Goal: Task Accomplishment & Management: Manage account settings

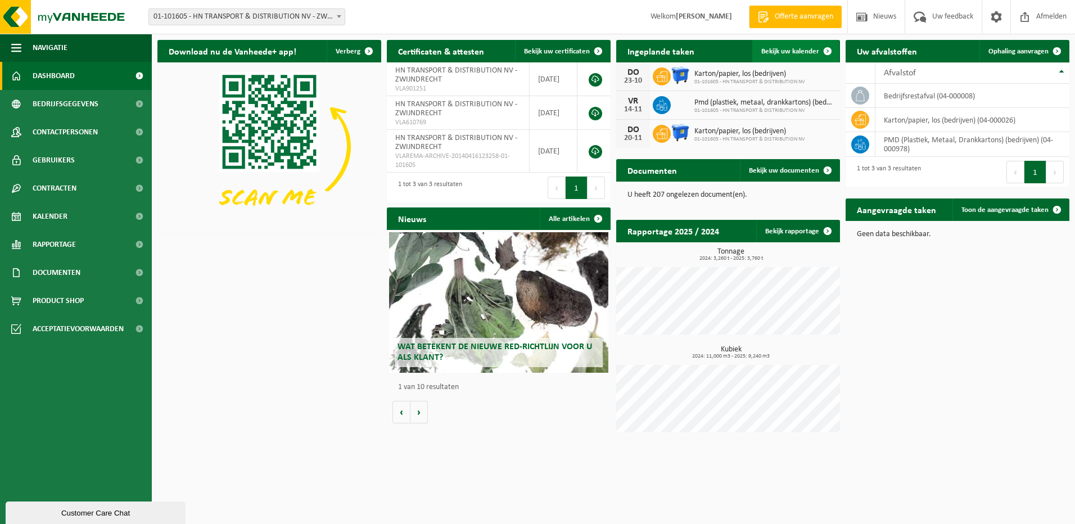
click at [797, 53] on span "Bekijk uw kalender" at bounding box center [790, 51] width 58 height 7
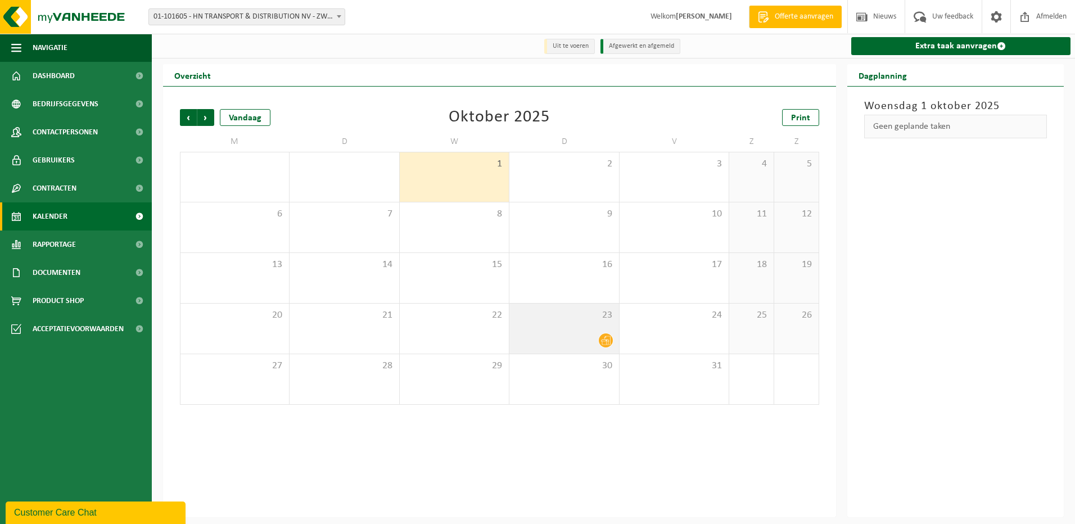
click at [583, 332] on div "23" at bounding box center [563, 329] width 109 height 50
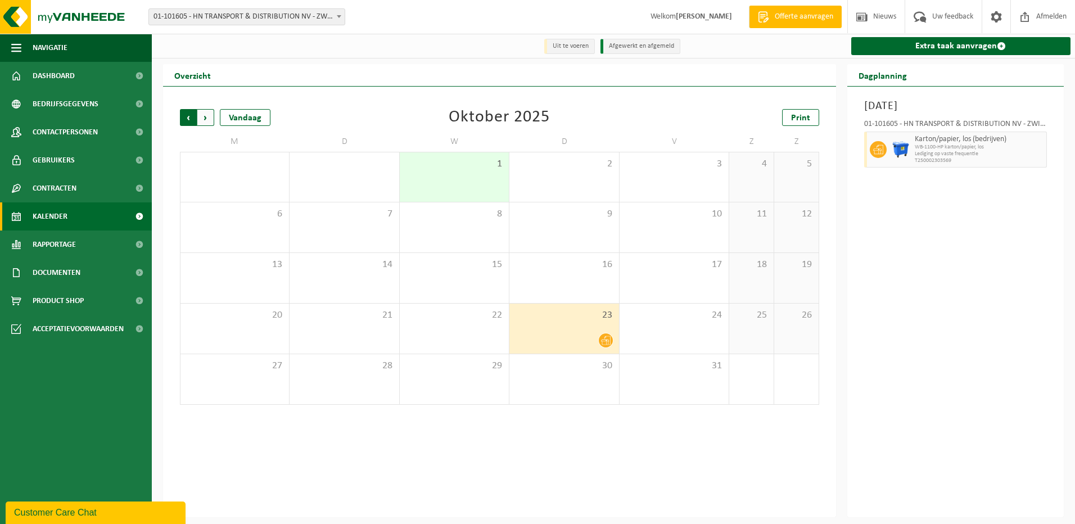
click at [206, 119] on span "Volgende" at bounding box center [205, 117] width 17 height 17
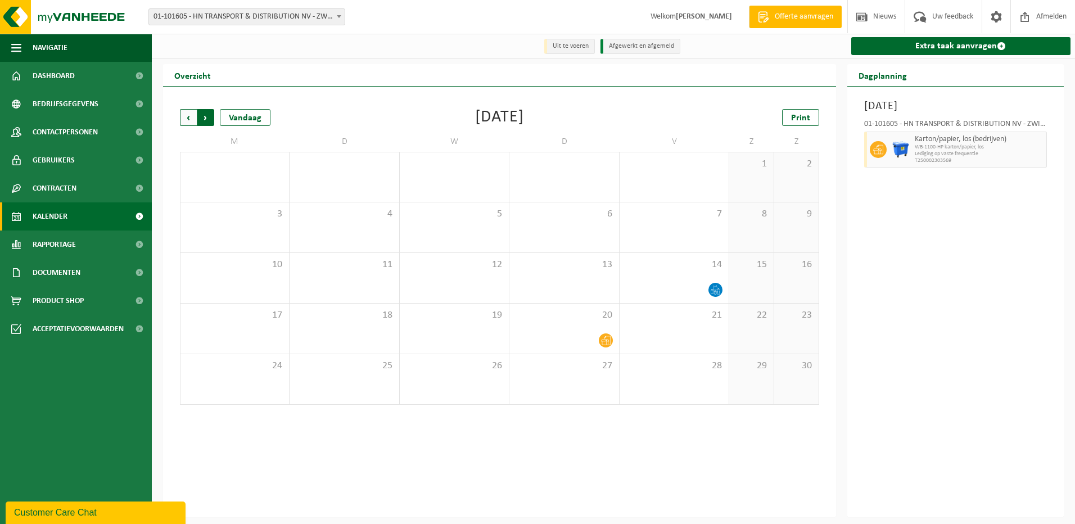
drag, startPoint x: 190, startPoint y: 119, endPoint x: 184, endPoint y: 115, distance: 7.2
click at [184, 115] on span "Vorige" at bounding box center [188, 117] width 17 height 17
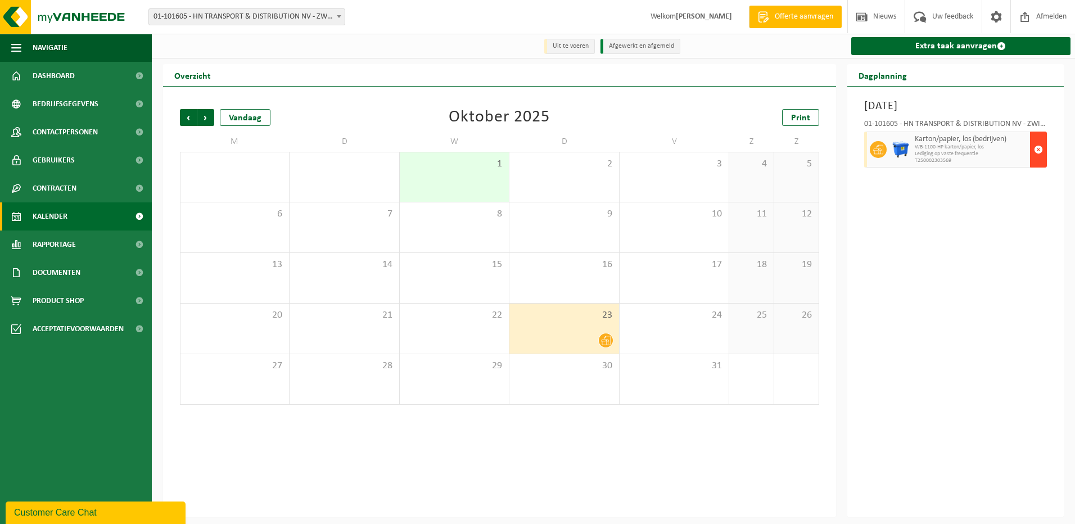
click at [1039, 152] on span "button" at bounding box center [1038, 149] width 9 height 22
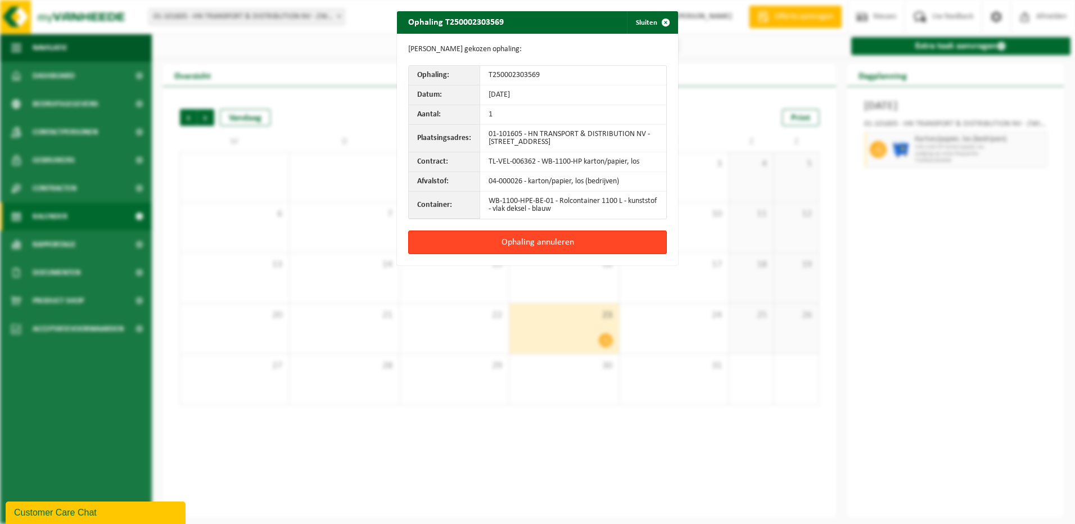
click at [545, 243] on button "Ophaling annuleren" at bounding box center [537, 242] width 259 height 24
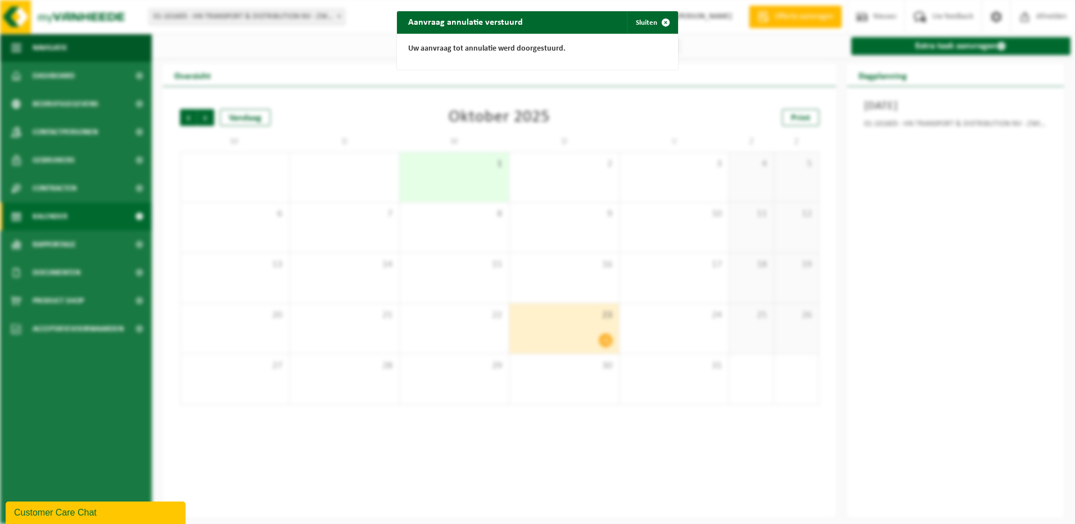
click at [746, 465] on div "Aanvraag annulatie verstuurd Sluiten Uw aanvraag tot annulatie werd doorgestuur…" at bounding box center [537, 262] width 1075 height 524
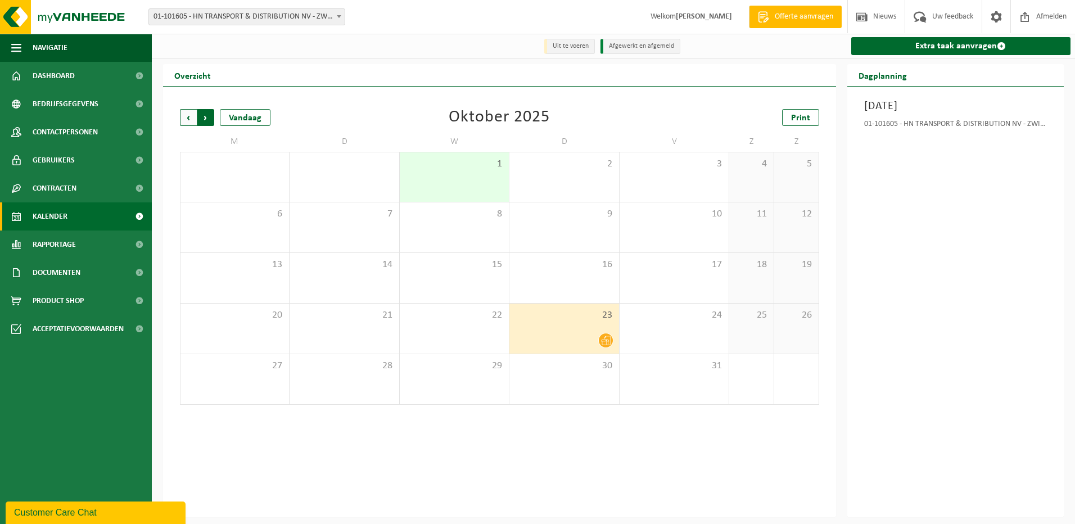
click at [189, 120] on span "Vorige" at bounding box center [188, 117] width 17 height 17
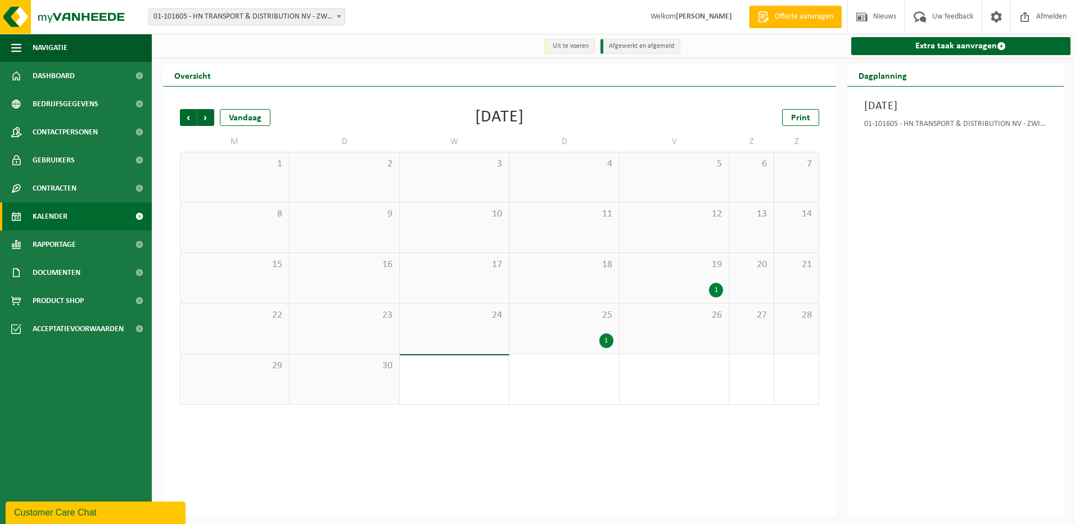
click at [605, 343] on div "1" at bounding box center [606, 340] width 14 height 15
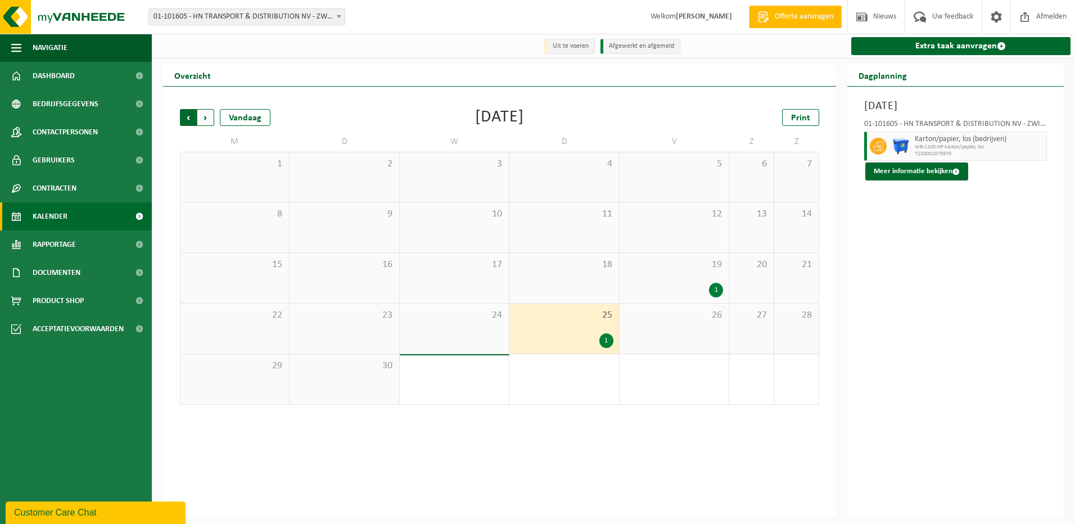
click at [210, 117] on span "Volgende" at bounding box center [205, 117] width 17 height 17
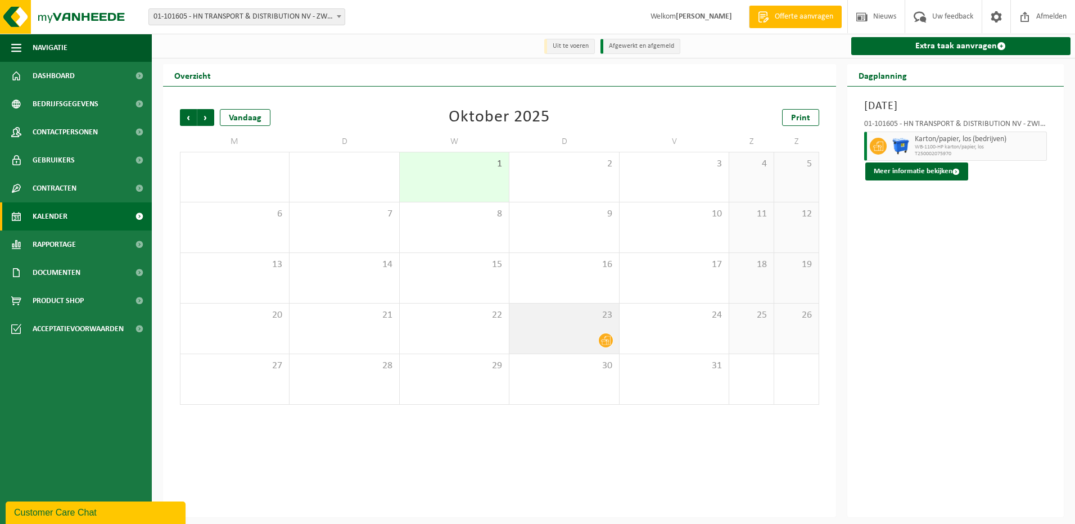
click at [603, 345] on icon at bounding box center [606, 341] width 10 height 10
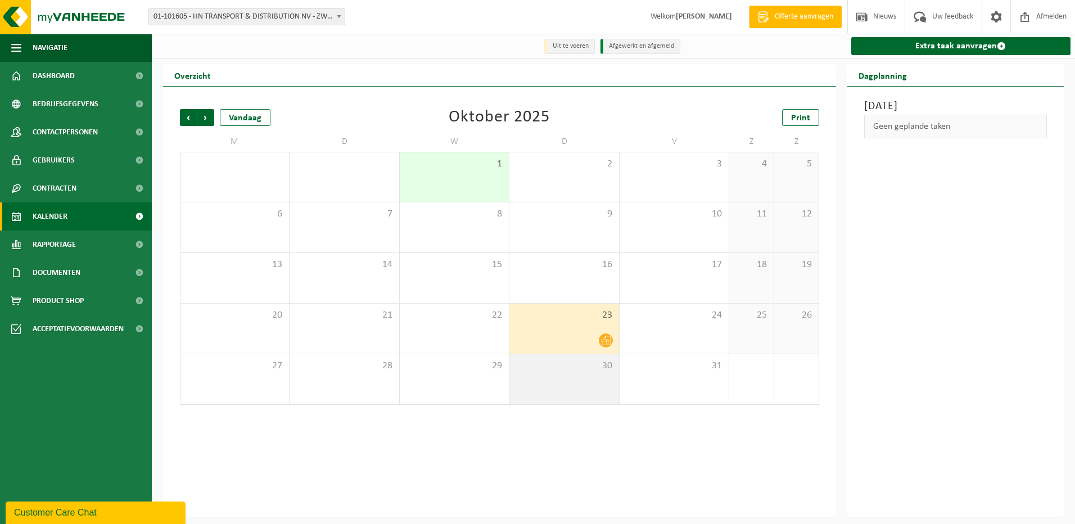
click at [539, 385] on div "30" at bounding box center [563, 379] width 109 height 50
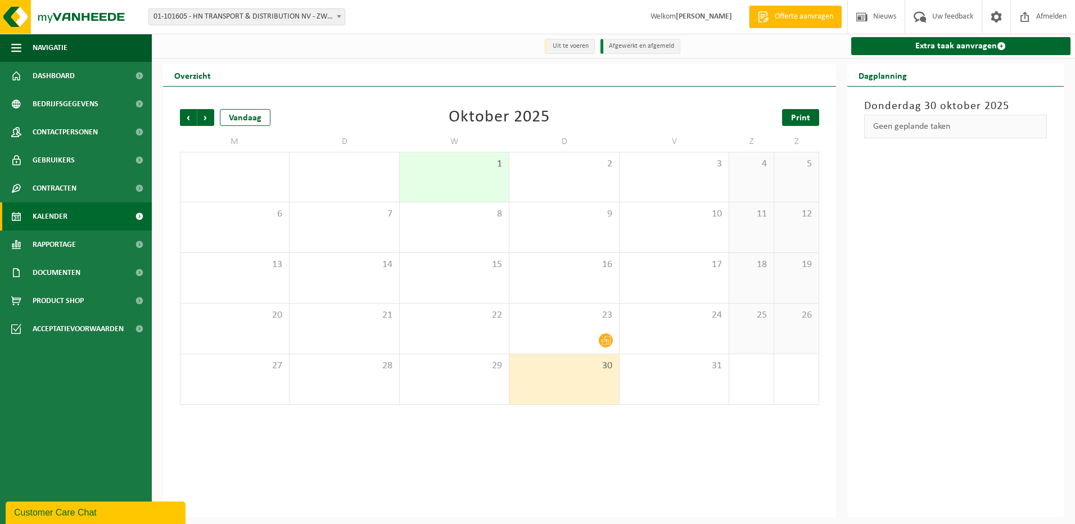
click at [791, 116] on span "Print" at bounding box center [800, 118] width 19 height 9
